Goal: Task Accomplishment & Management: Manage account settings

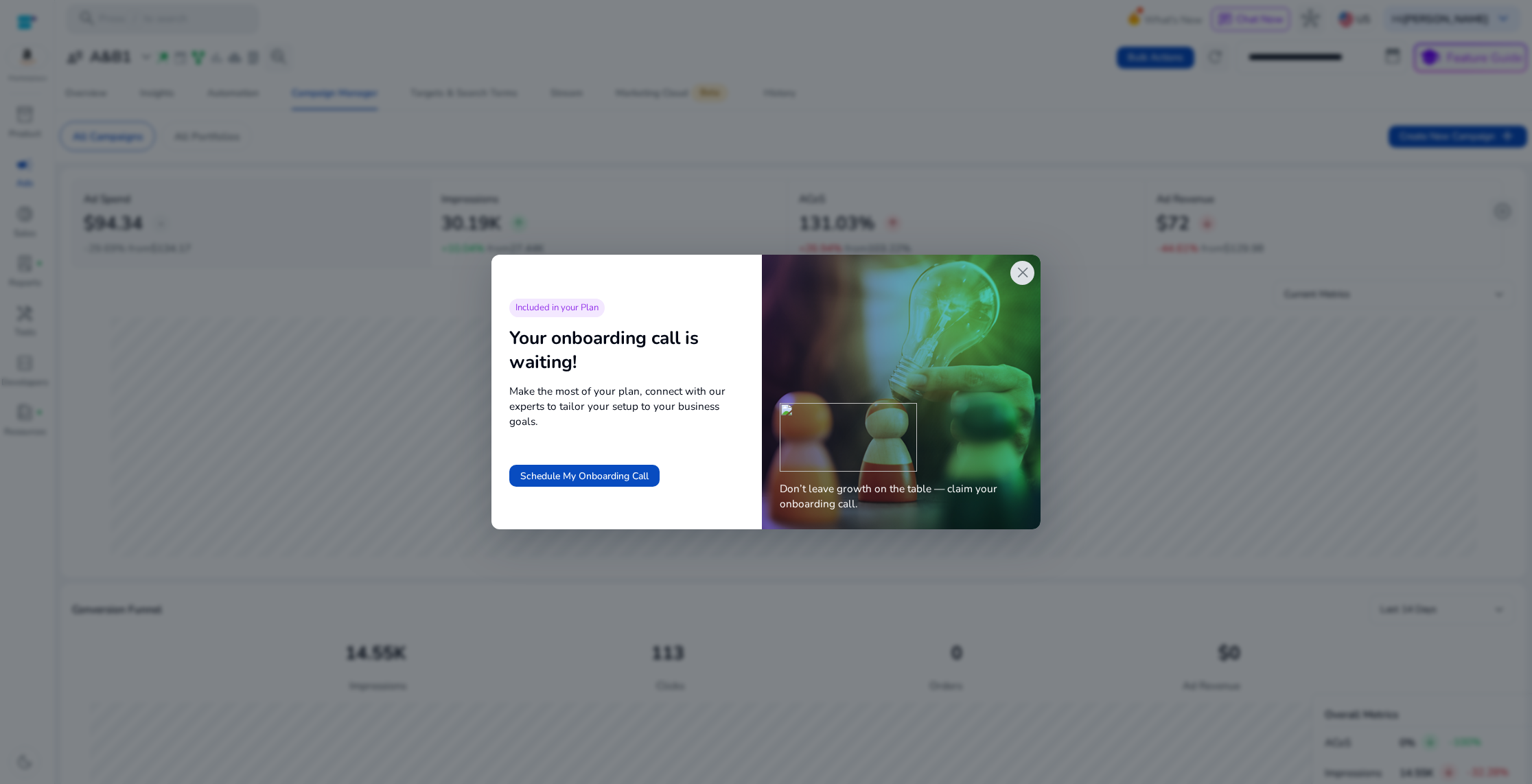
click at [1026, 275] on span "close" at bounding box center [1022, 272] width 18 height 18
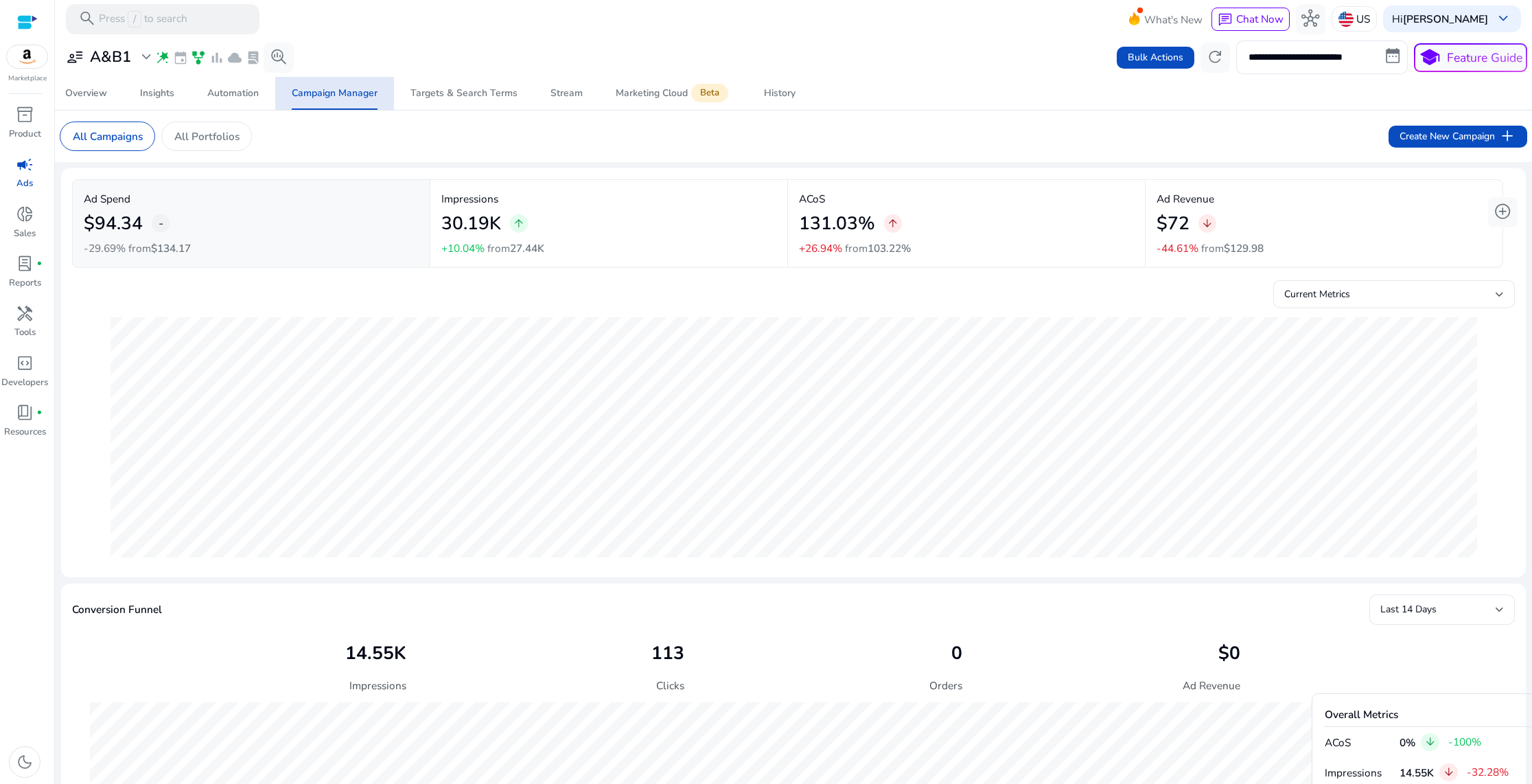
click at [715, 45] on div "**********" at bounding box center [793, 56] width 1468 height 33
